Goal: Find specific page/section: Find specific page/section

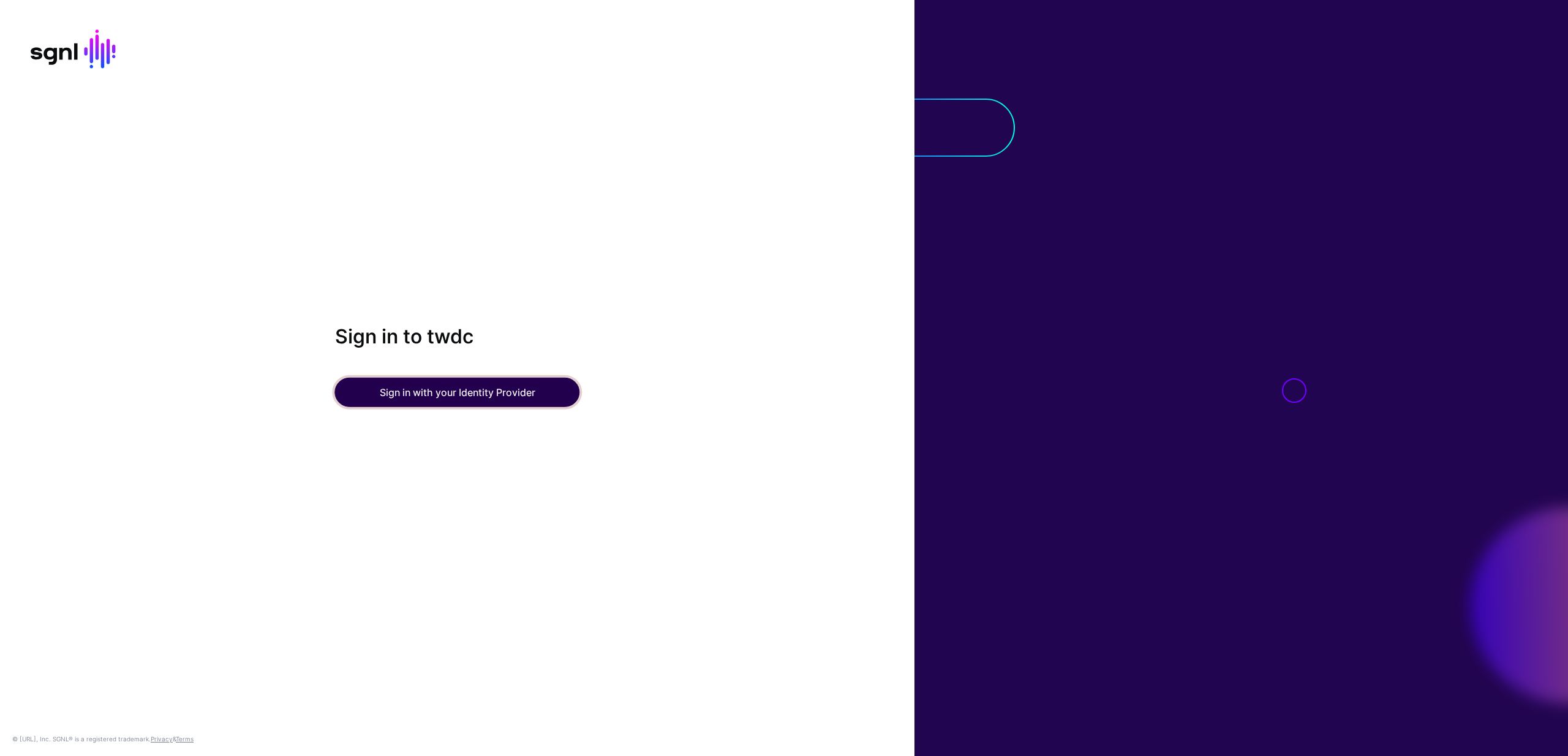
click at [502, 397] on button "Sign in with your Identity Provider" at bounding box center [457, 392] width 245 height 29
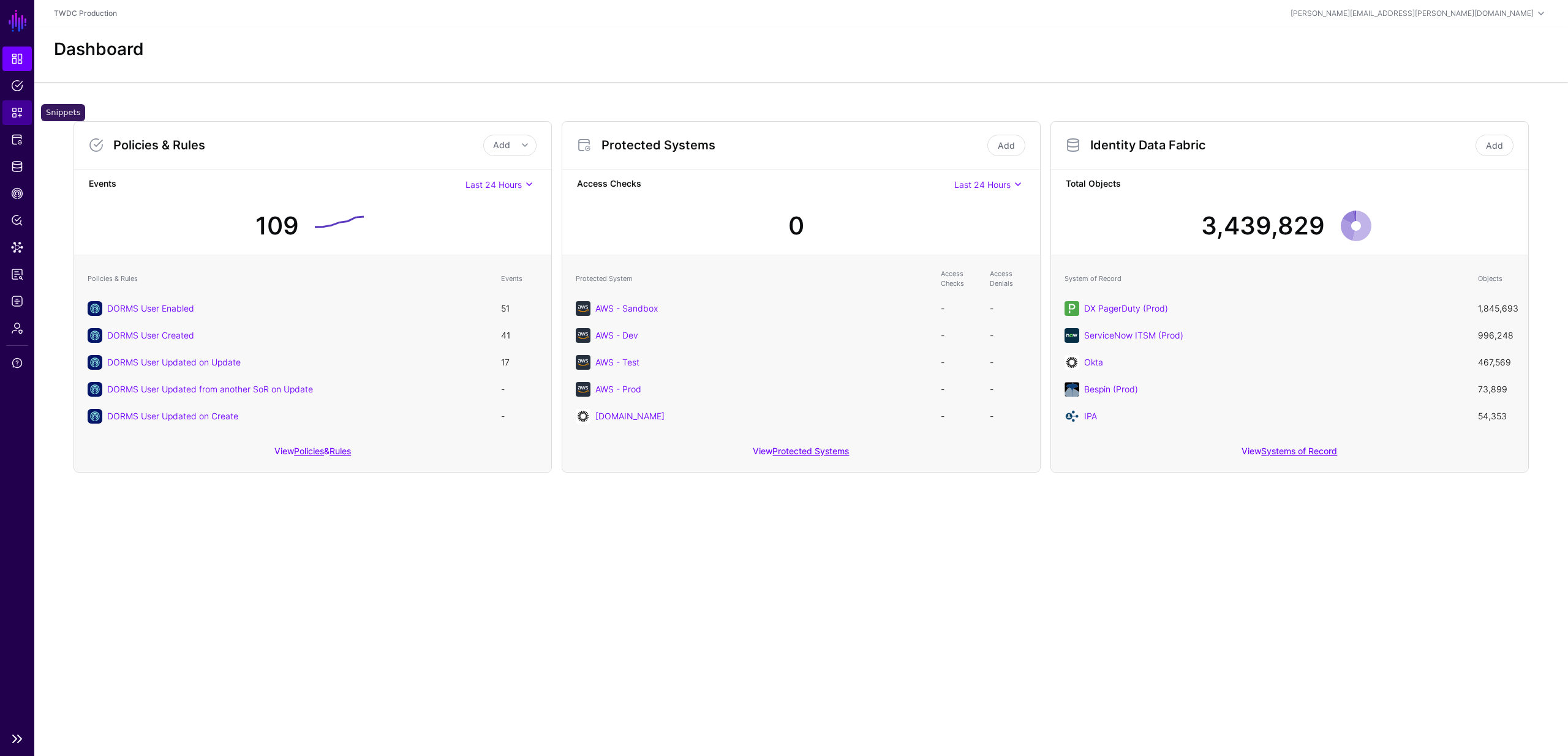
click at [12, 115] on span "Snippets" at bounding box center [17, 112] width 12 height 12
